Goal: Communication & Community: Answer question/provide support

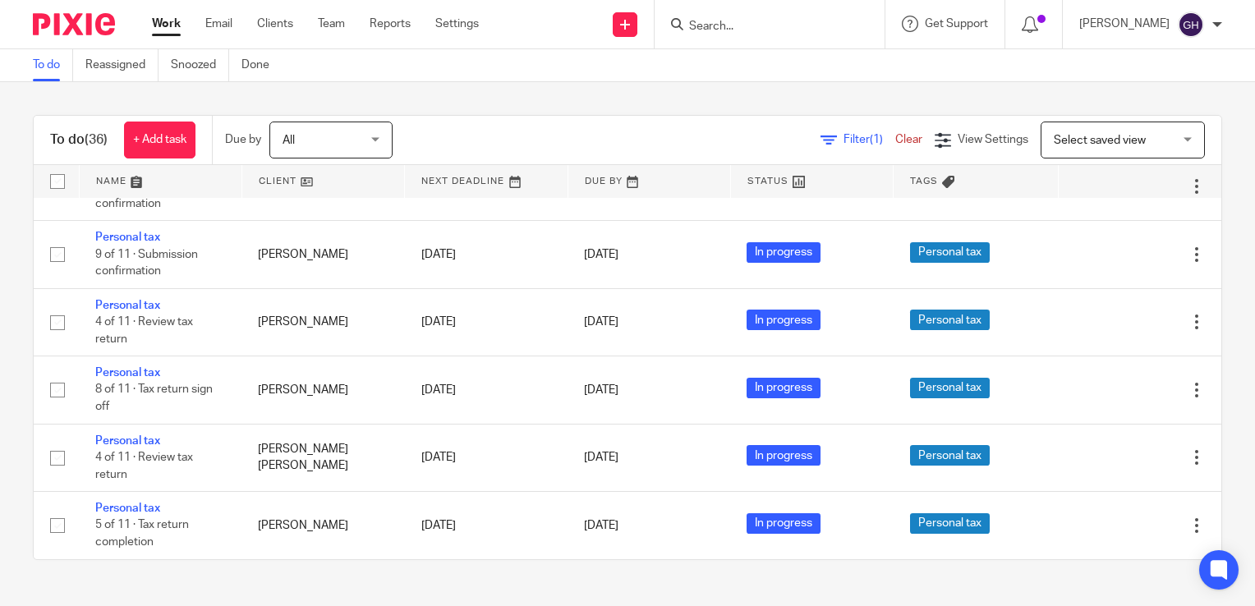
scroll to position [2119, 0]
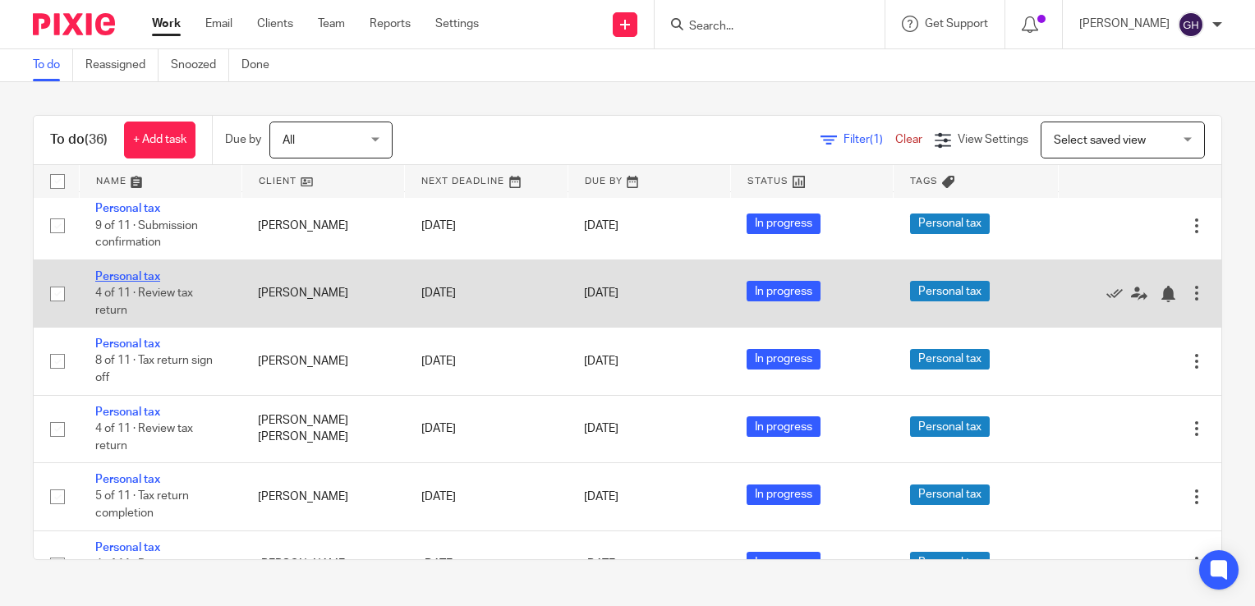
click at [131, 283] on link "Personal tax" at bounding box center [127, 277] width 65 height 12
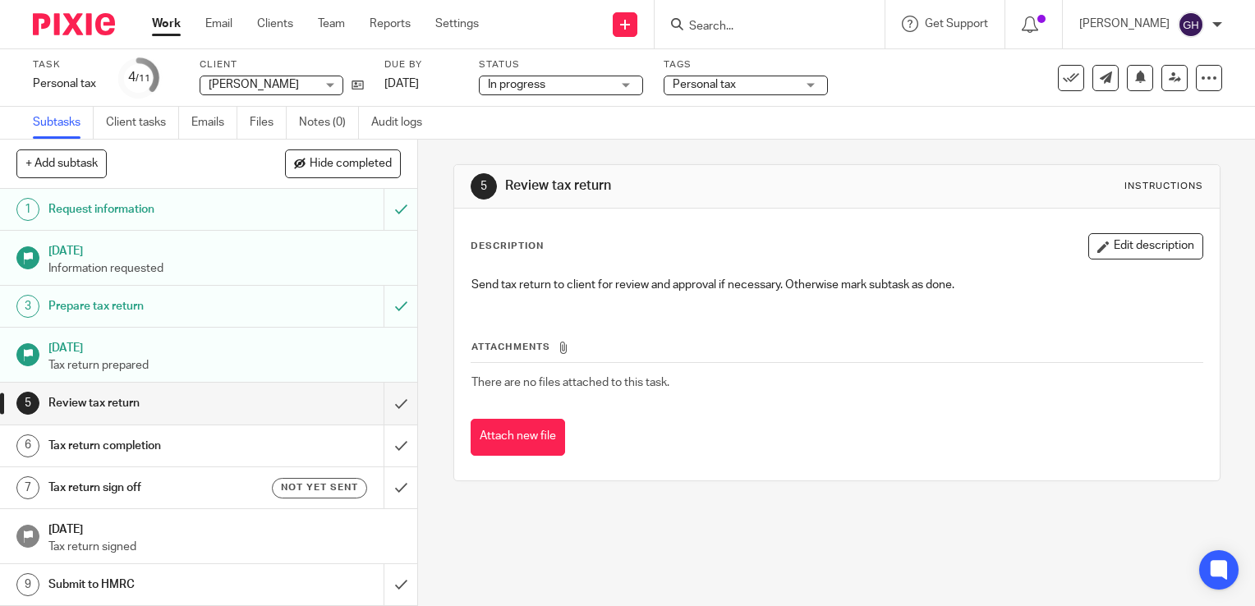
click at [131, 339] on h1 "23 Oct 2025" at bounding box center [224, 346] width 353 height 21
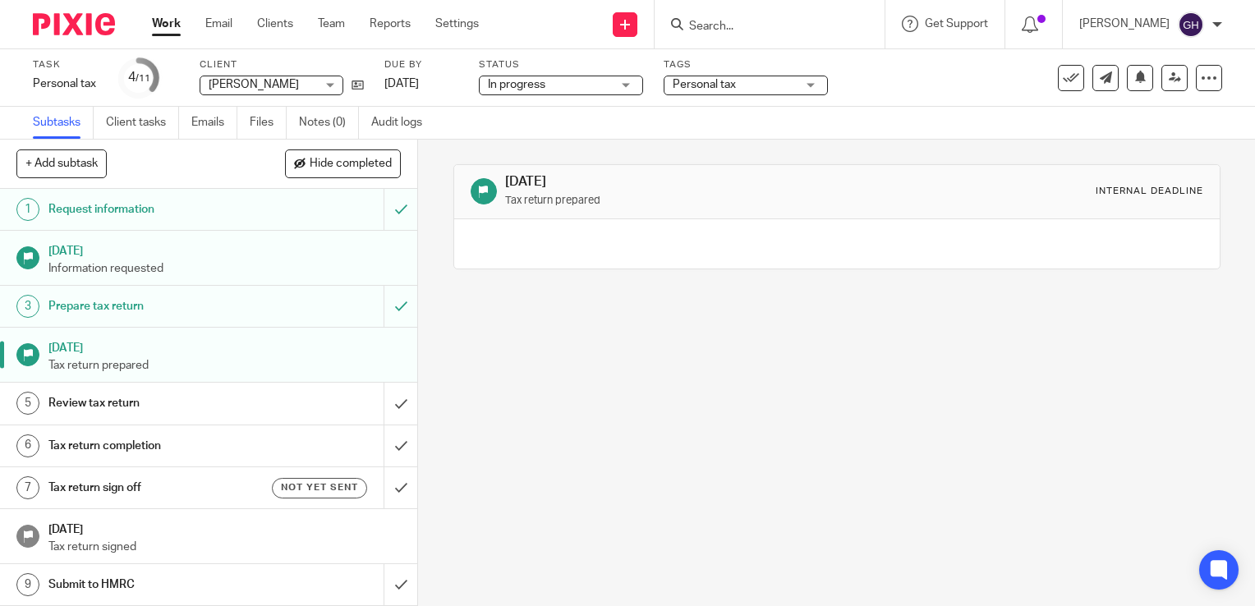
click at [269, 416] on link "5 Review tax return" at bounding box center [192, 403] width 384 height 41
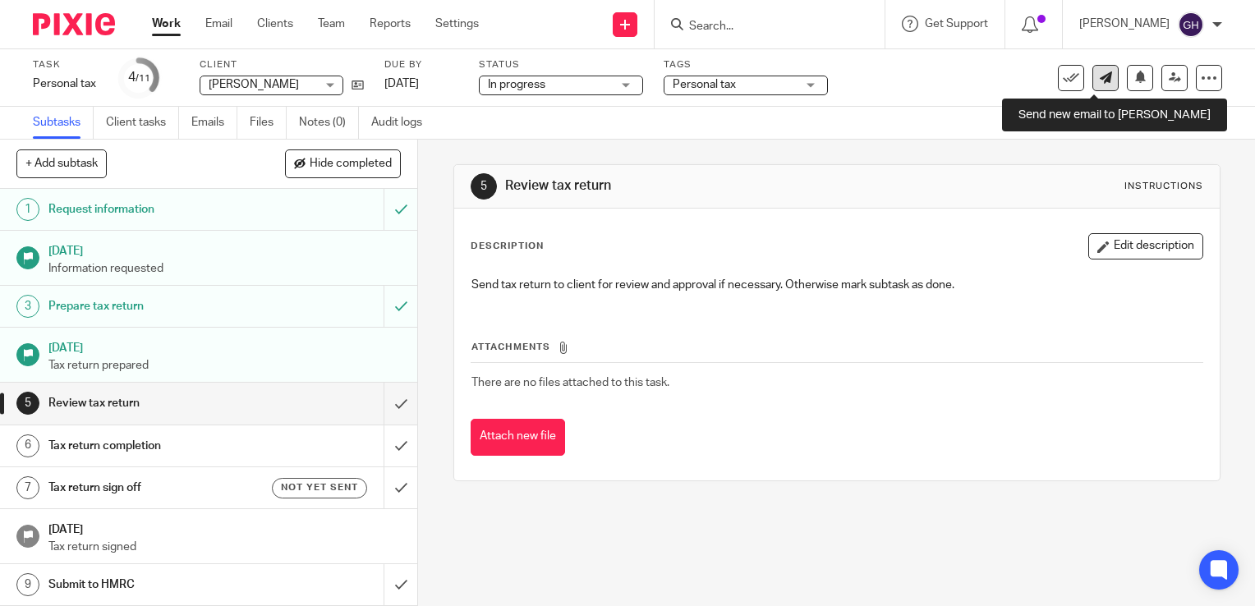
click at [1100, 72] on icon at bounding box center [1106, 77] width 12 height 12
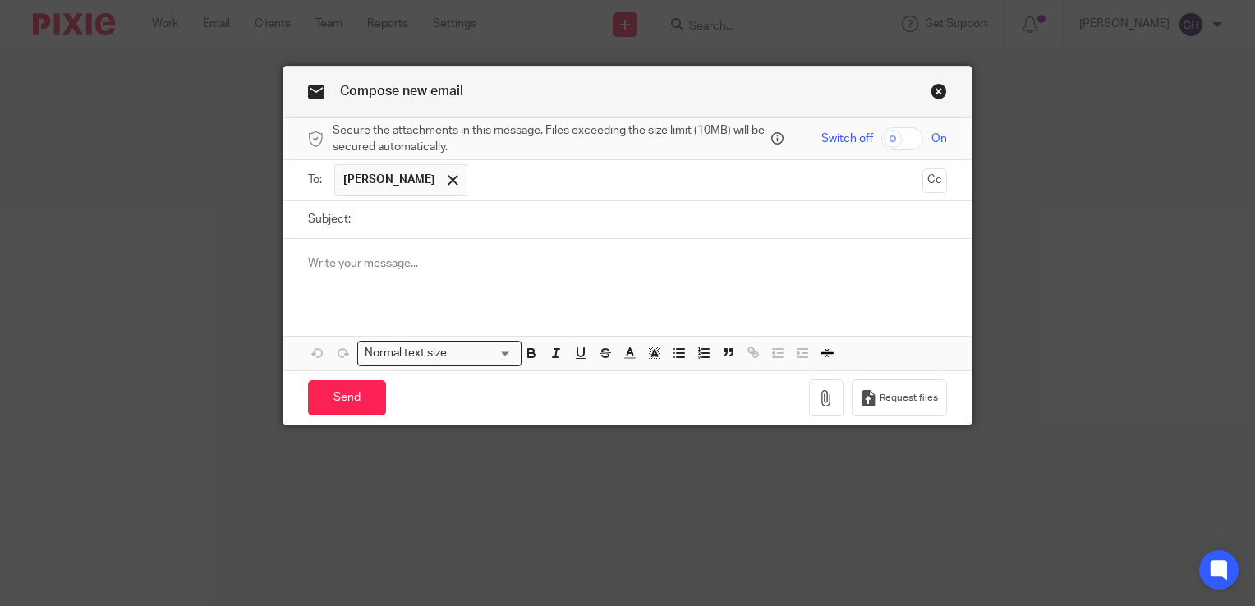
click at [414, 234] on input "Subject:" at bounding box center [653, 219] width 588 height 37
type input "2025 Accounts & Tax"
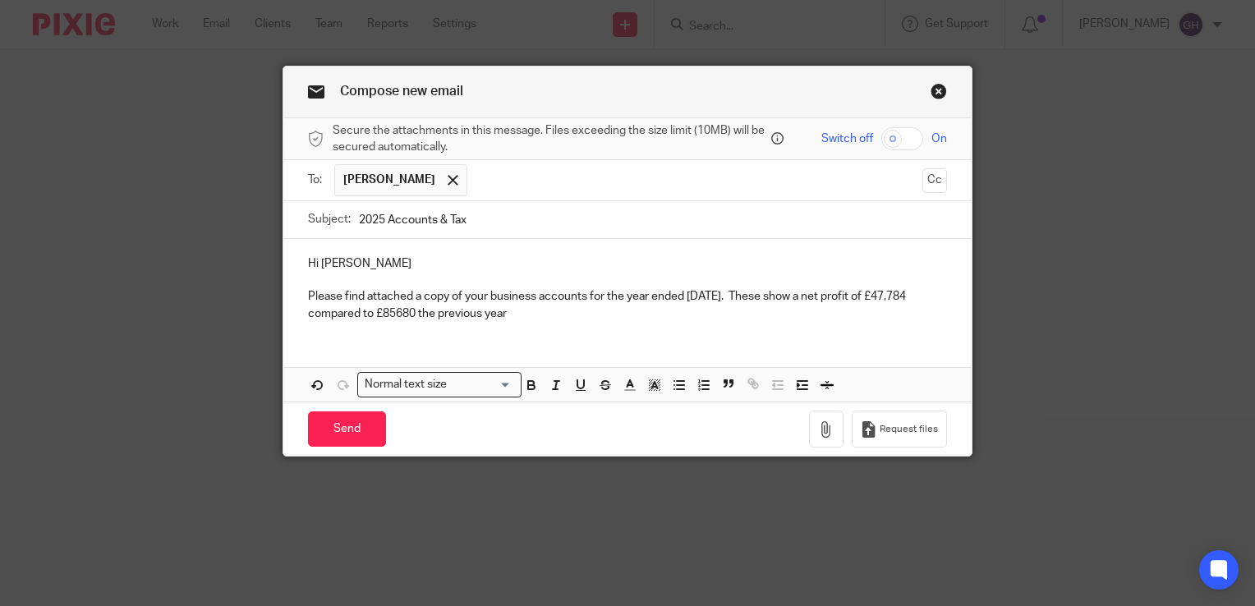
click at [437, 310] on p "Please find attached a copy of your business accounts for the year ended [DATE]…" at bounding box center [627, 305] width 639 height 34
click at [572, 317] on p "Please find attached a copy of your business accounts for the year ended [DATE]…" at bounding box center [627, 305] width 639 height 34
click at [607, 315] on p "Please find attached a copy of your business accounts for the year ended [DATE]…" at bounding box center [627, 305] width 639 height 34
click at [621, 317] on p "Please find attached a copy of your business accounts for the year ended [DATE]…" at bounding box center [627, 305] width 639 height 34
click at [665, 311] on p "Please find attached a copy of your business accounts for the year ended [DATE]…" at bounding box center [627, 305] width 639 height 34
